Goal: Transaction & Acquisition: Purchase product/service

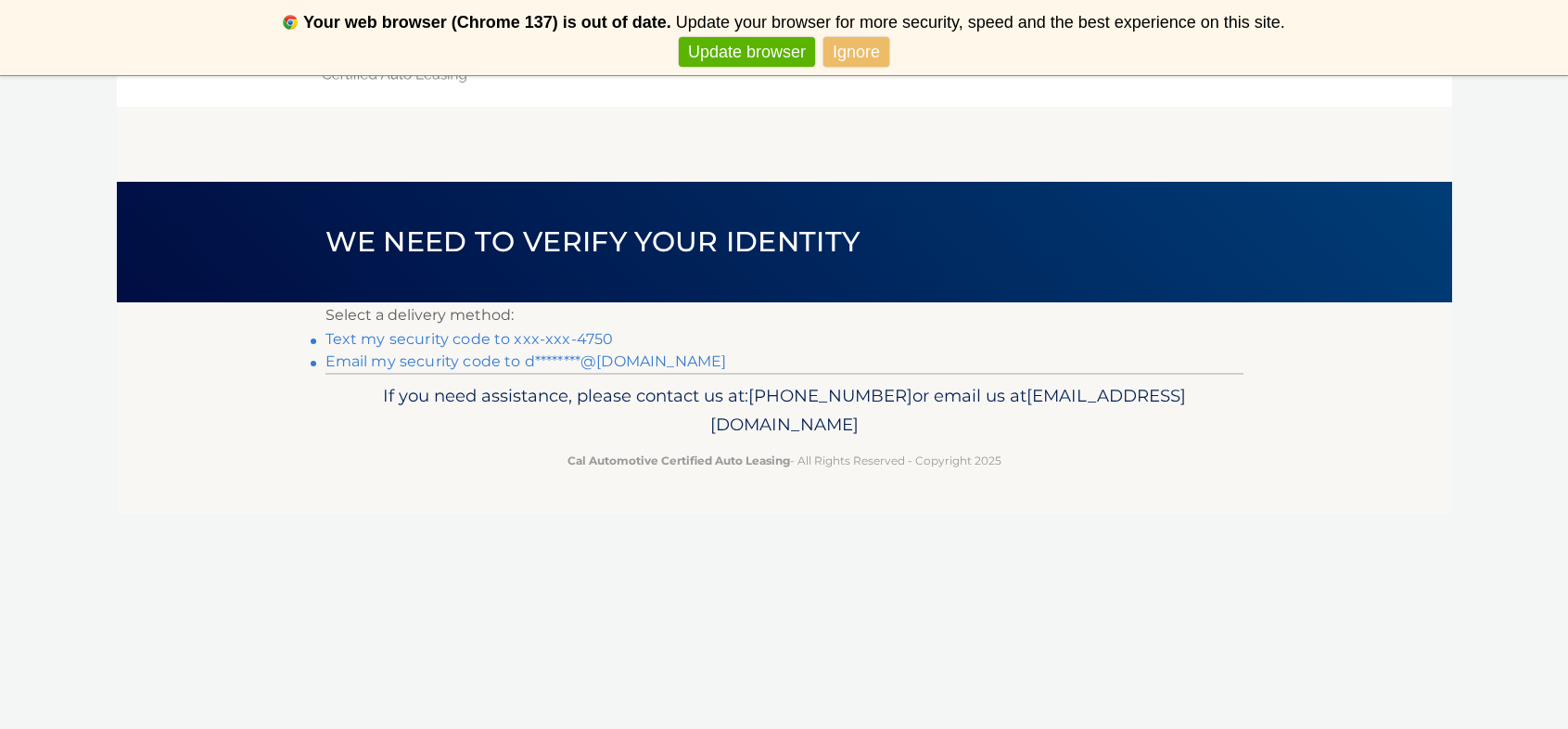
click at [352, 339] on link "Text my security code to xxx-xxx-4750" at bounding box center [470, 338] width 289 height 18
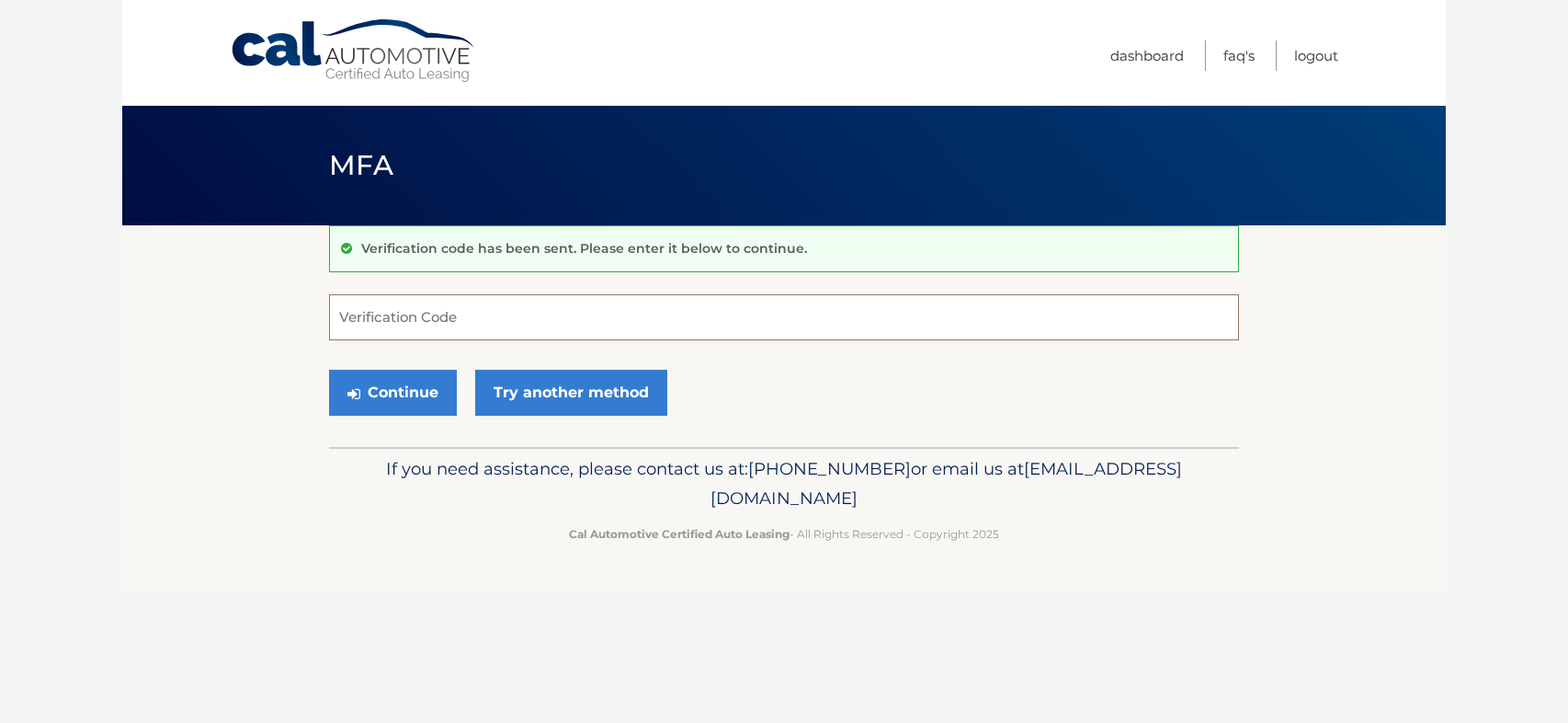
click at [348, 322] on input "Verification Code" at bounding box center [784, 318] width 910 height 46
type input "426118"
click at [377, 403] on button "Continue" at bounding box center [392, 392] width 127 height 46
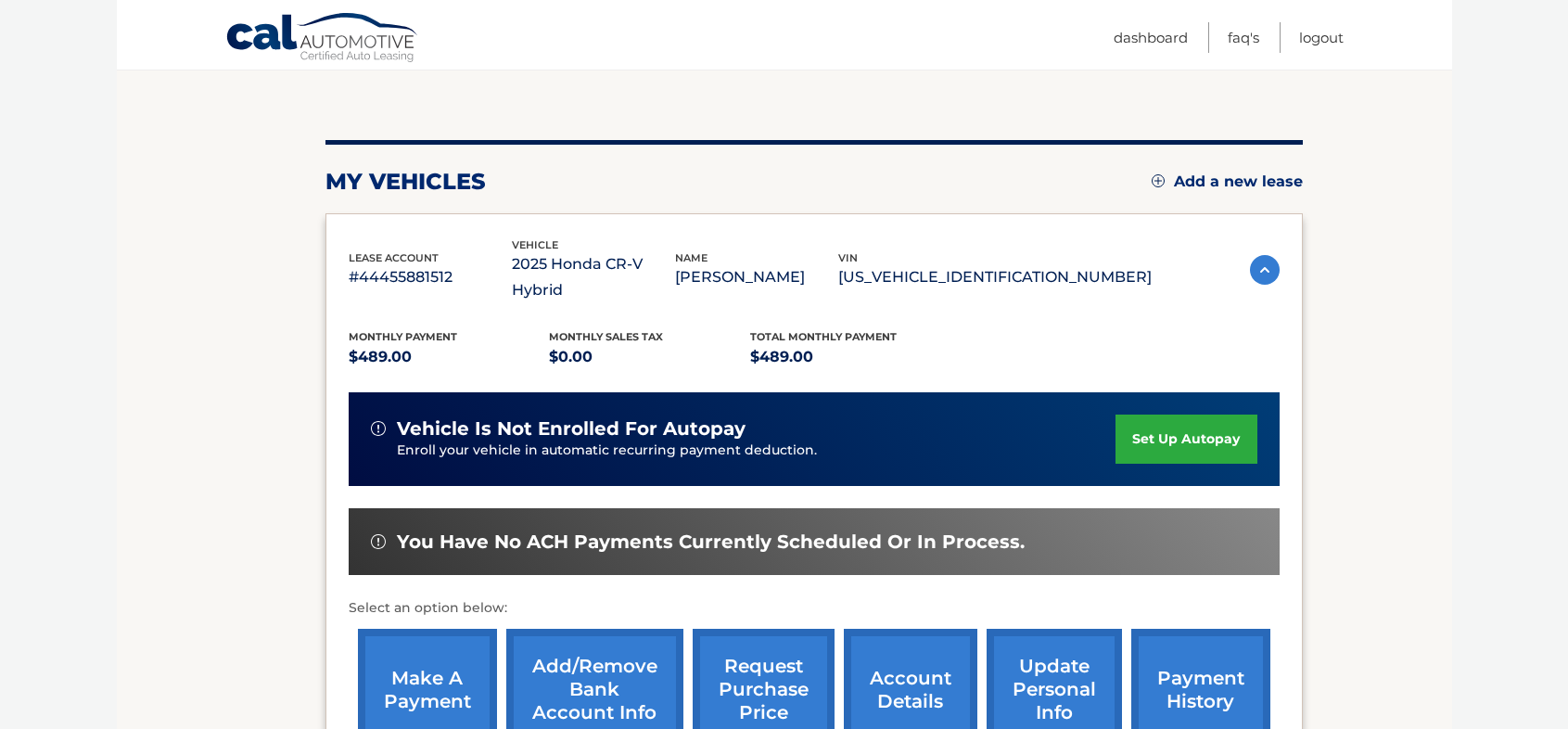
scroll to position [236, 0]
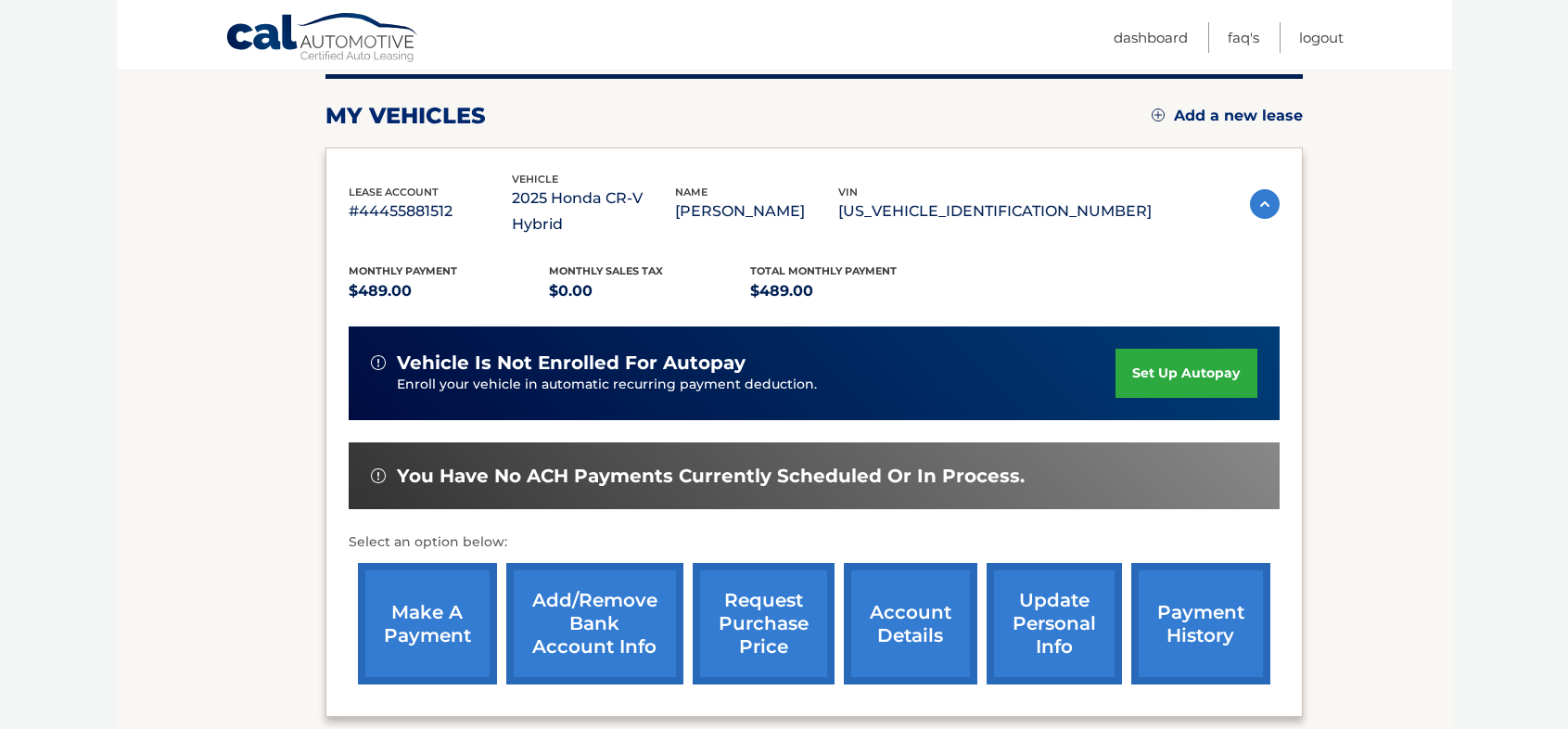
click at [437, 612] on link "make a payment" at bounding box center [426, 623] width 139 height 121
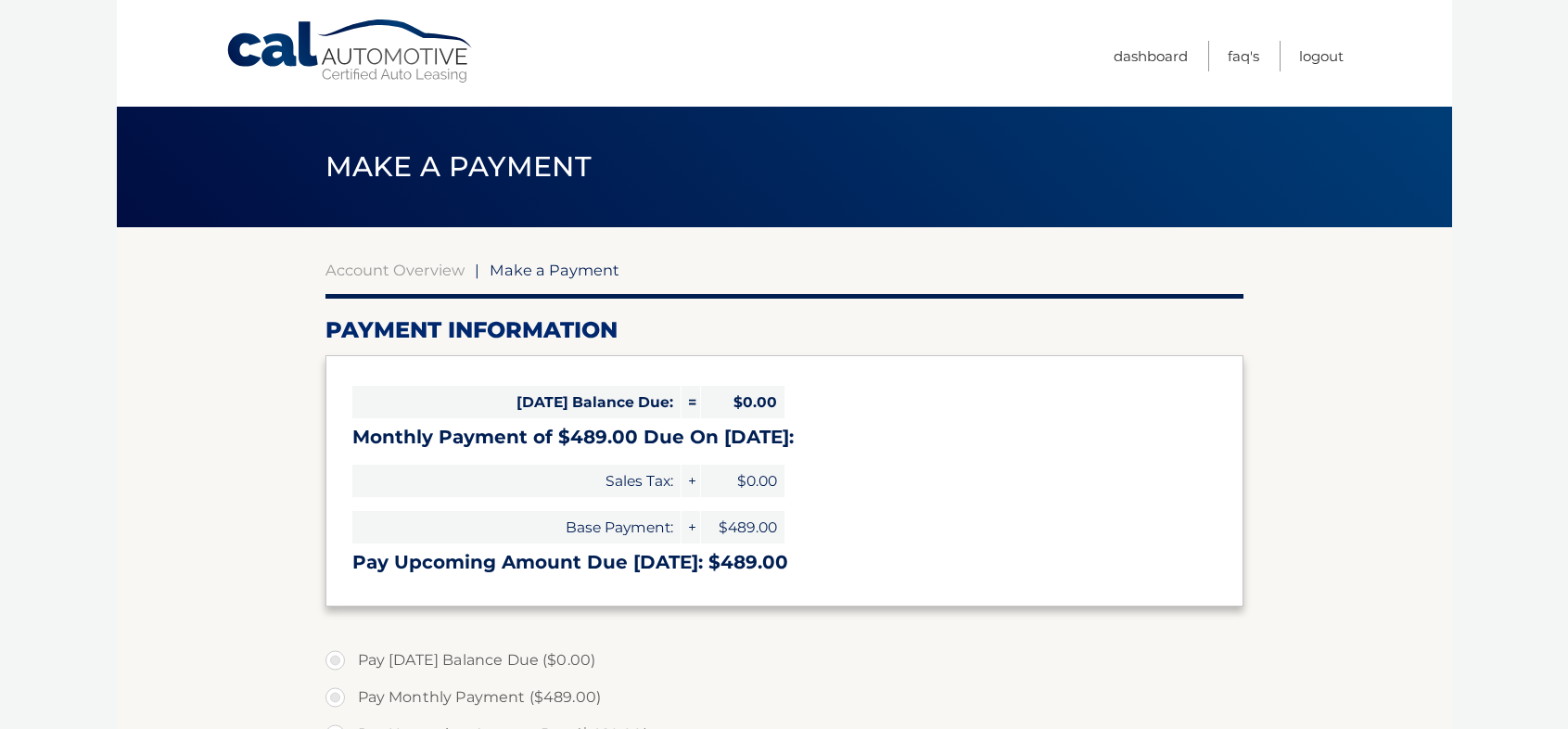
select select "YjAzMzcxNjQtN2M2ZC00ZDYyLTgxYWUtZjQ1ZDQ2MDk3ZmFm"
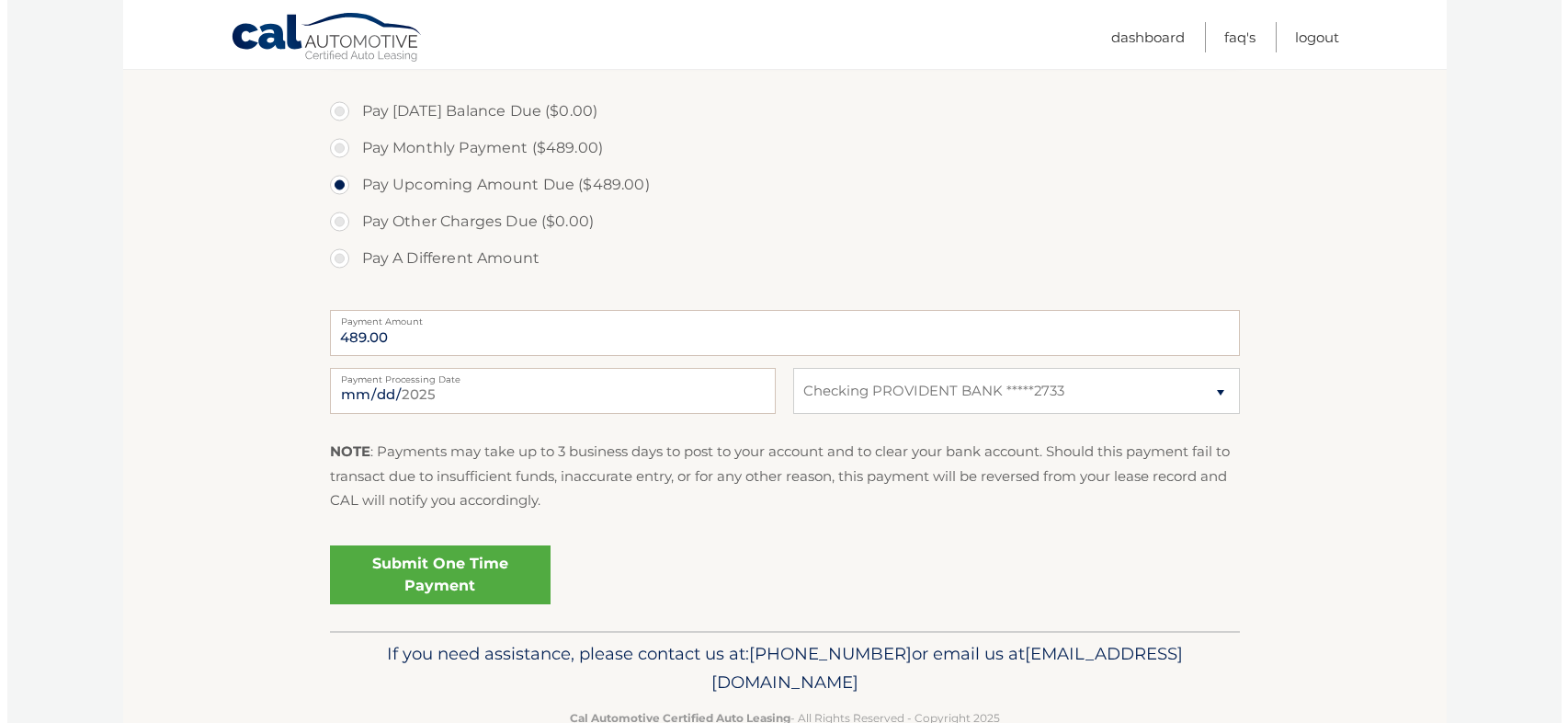
scroll to position [558, 0]
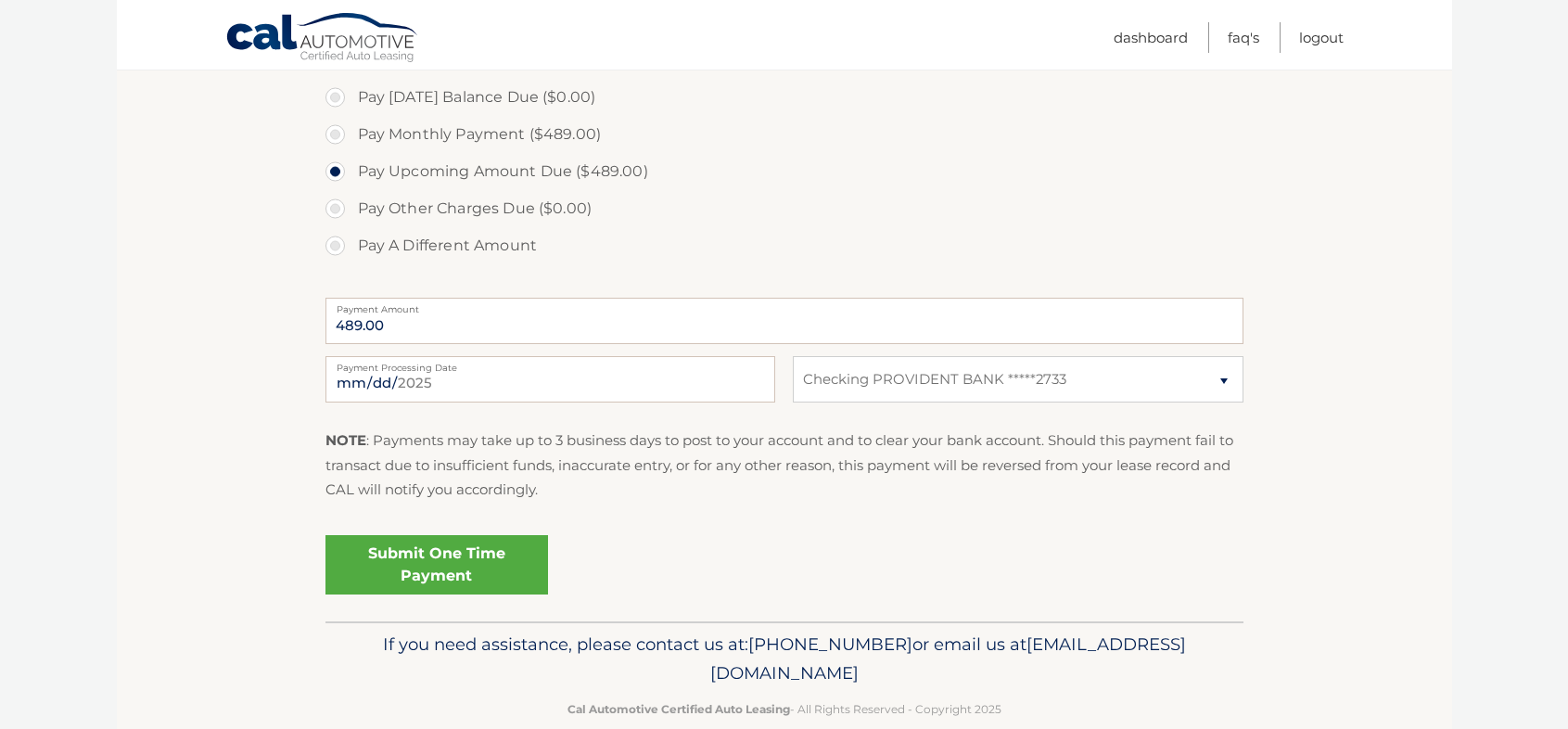
click at [428, 568] on link "Submit One Time Payment" at bounding box center [437, 565] width 223 height 60
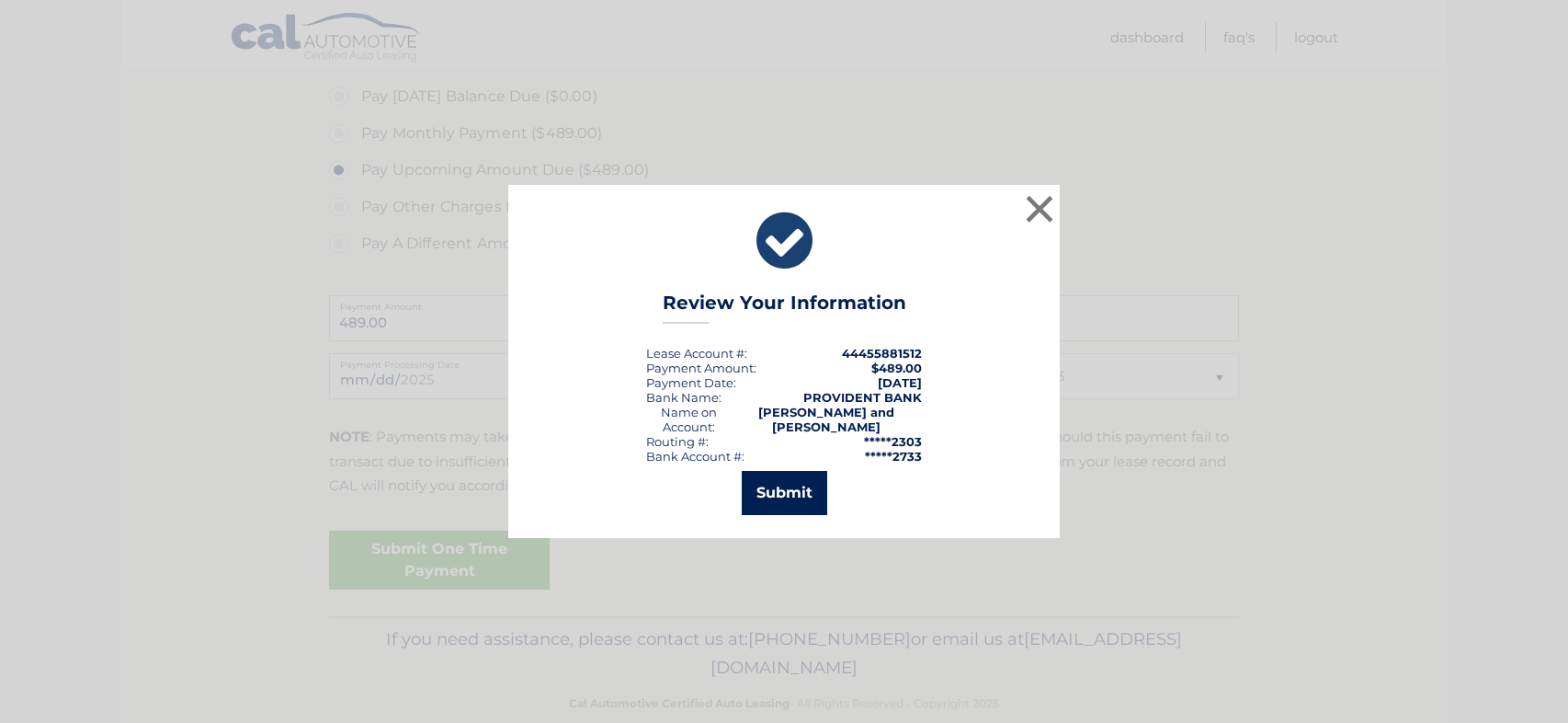
click at [776, 485] on button "Submit" at bounding box center [784, 493] width 86 height 44
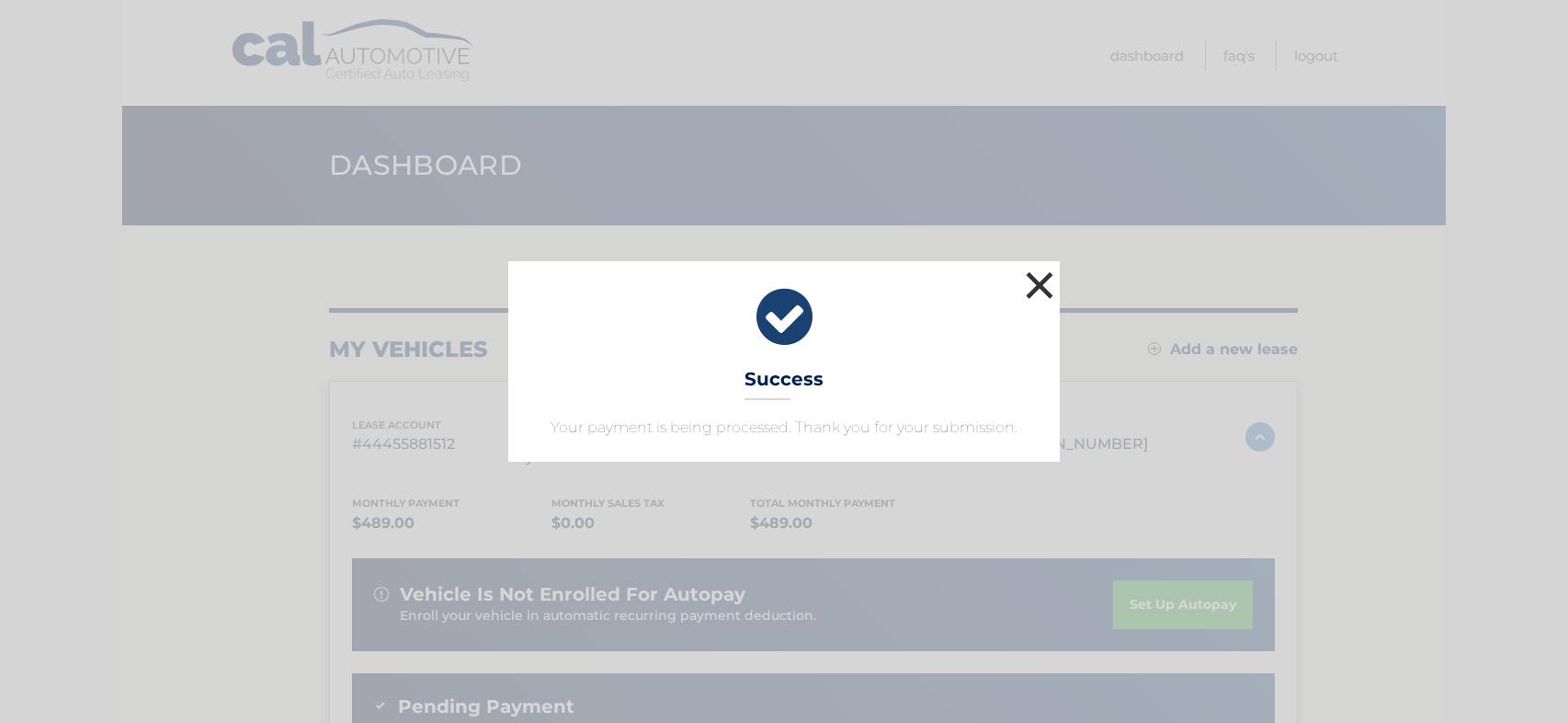
click at [1034, 279] on button "×" at bounding box center [1039, 285] width 37 height 37
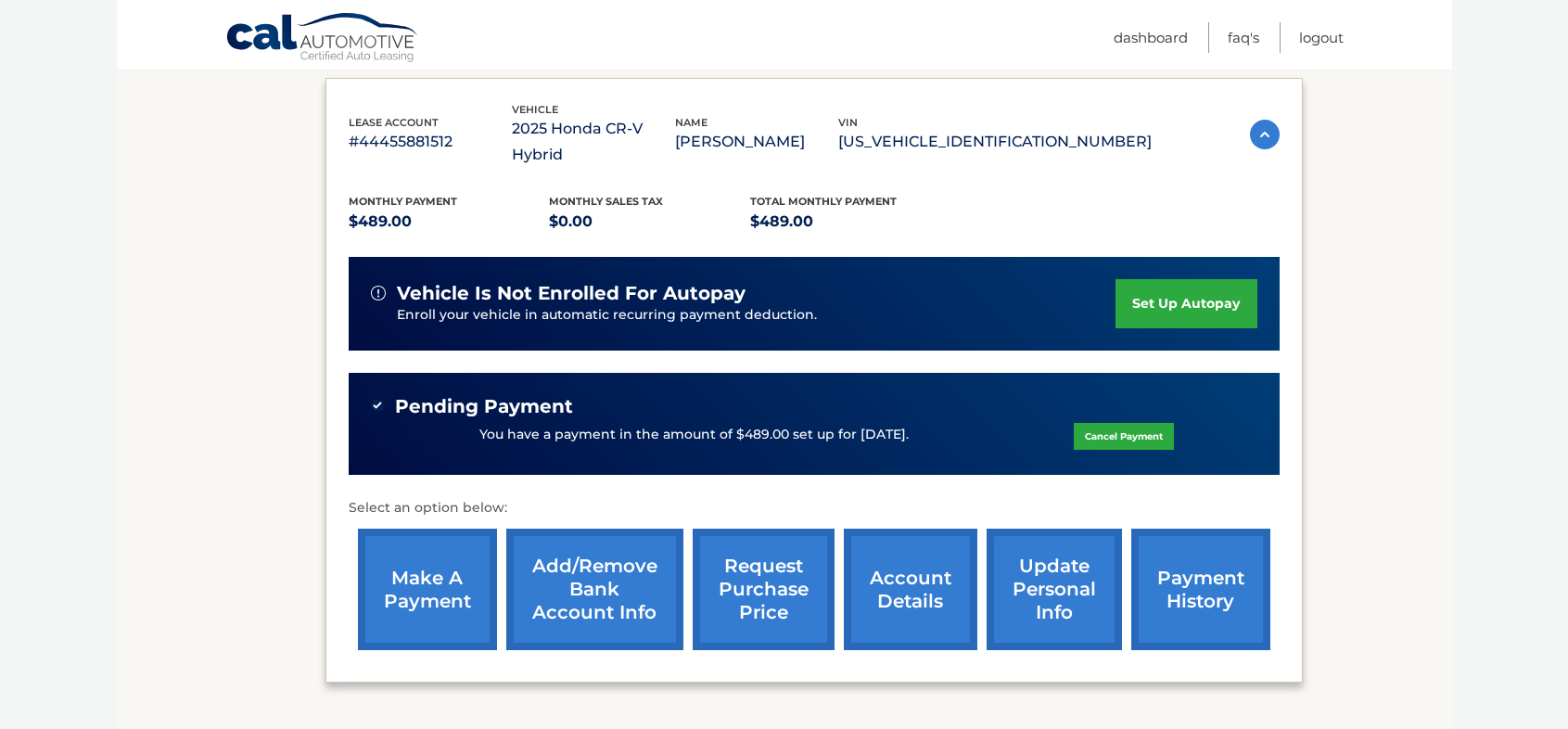
scroll to position [310, 0]
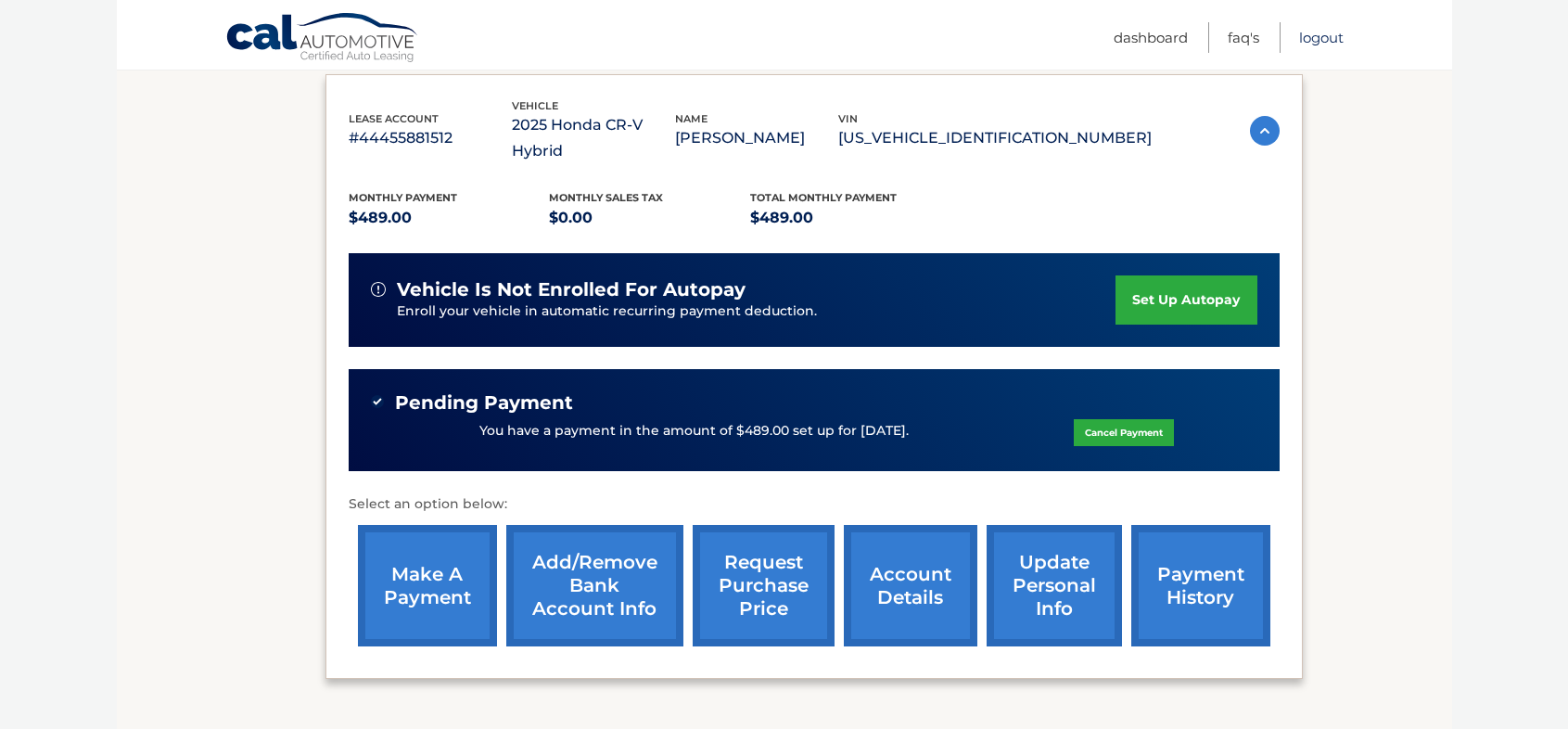
click at [1323, 36] on link "Logout" at bounding box center [1321, 37] width 45 height 31
